Goal: Navigation & Orientation: Find specific page/section

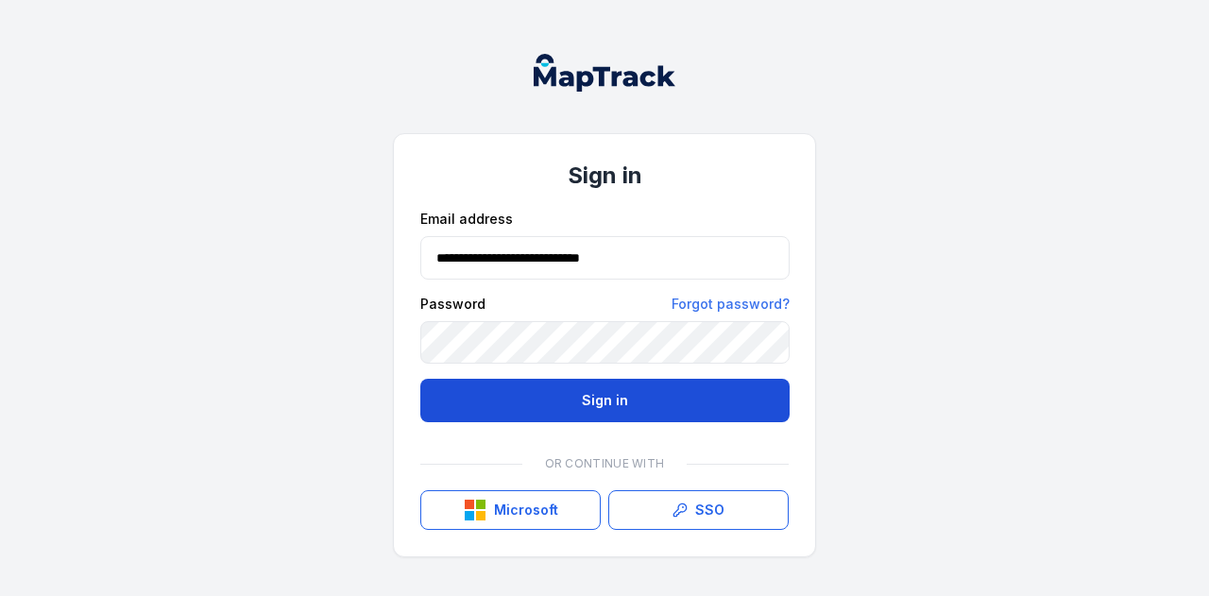
click at [595, 396] on button "Sign in" at bounding box center [604, 400] width 369 height 43
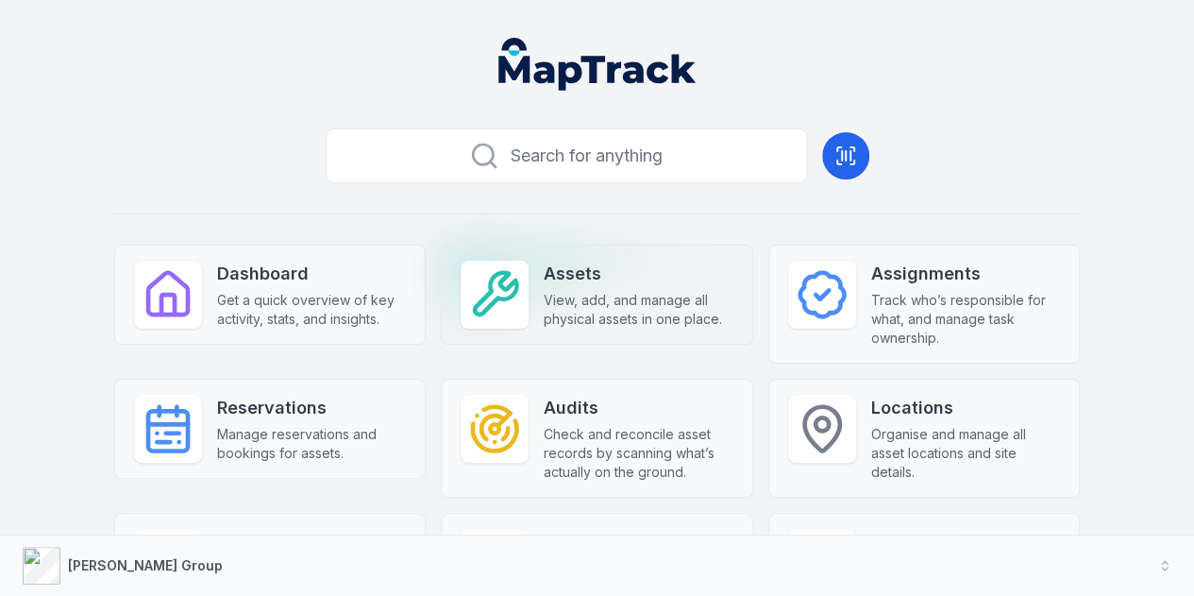
click at [544, 324] on span "View, add, and manage all physical assets in one place." at bounding box center [639, 310] width 190 height 38
